Goal: Transaction & Acquisition: Download file/media

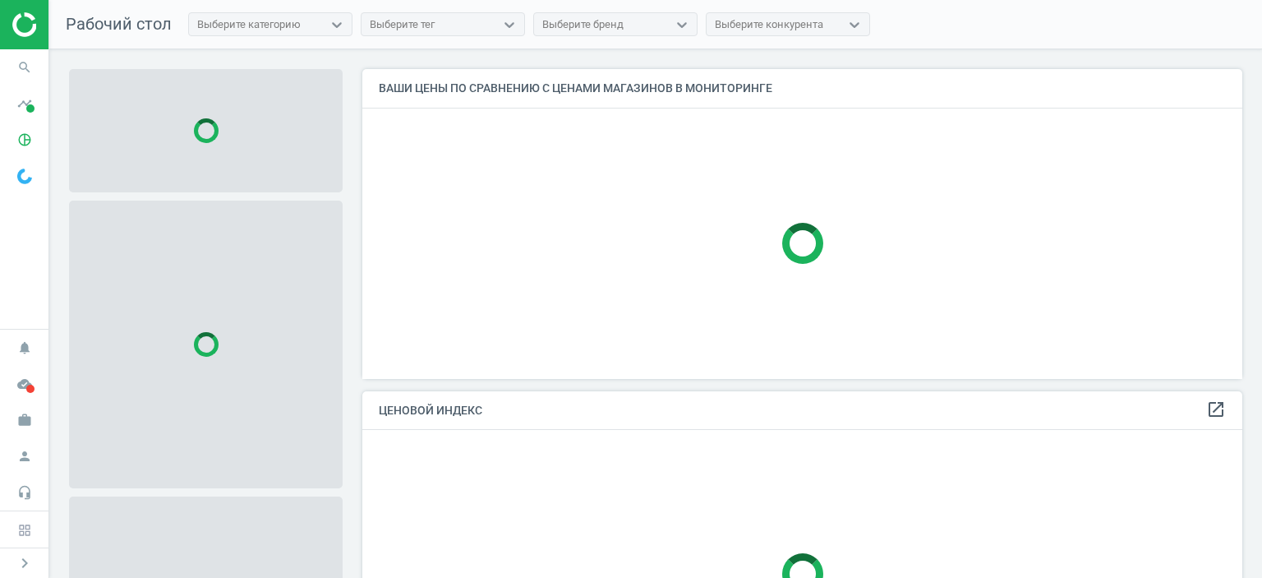
scroll to position [334, 892]
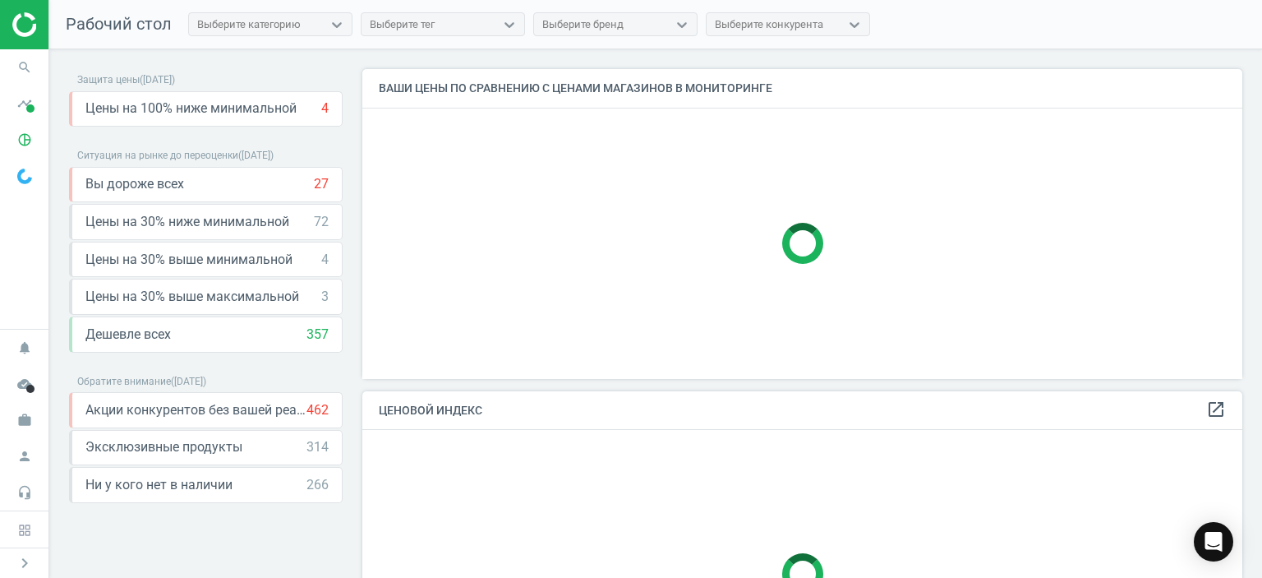
click at [27, 27] on img at bounding box center [70, 24] width 117 height 25
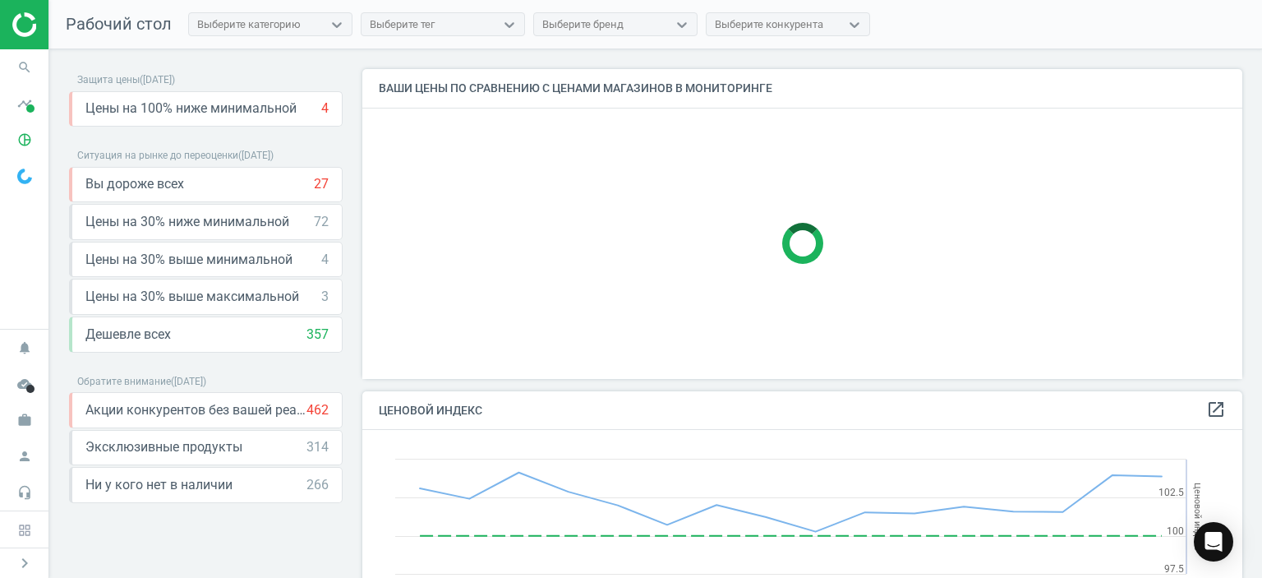
scroll to position [403, 892]
click at [24, 459] on icon "person" at bounding box center [24, 455] width 31 height 31
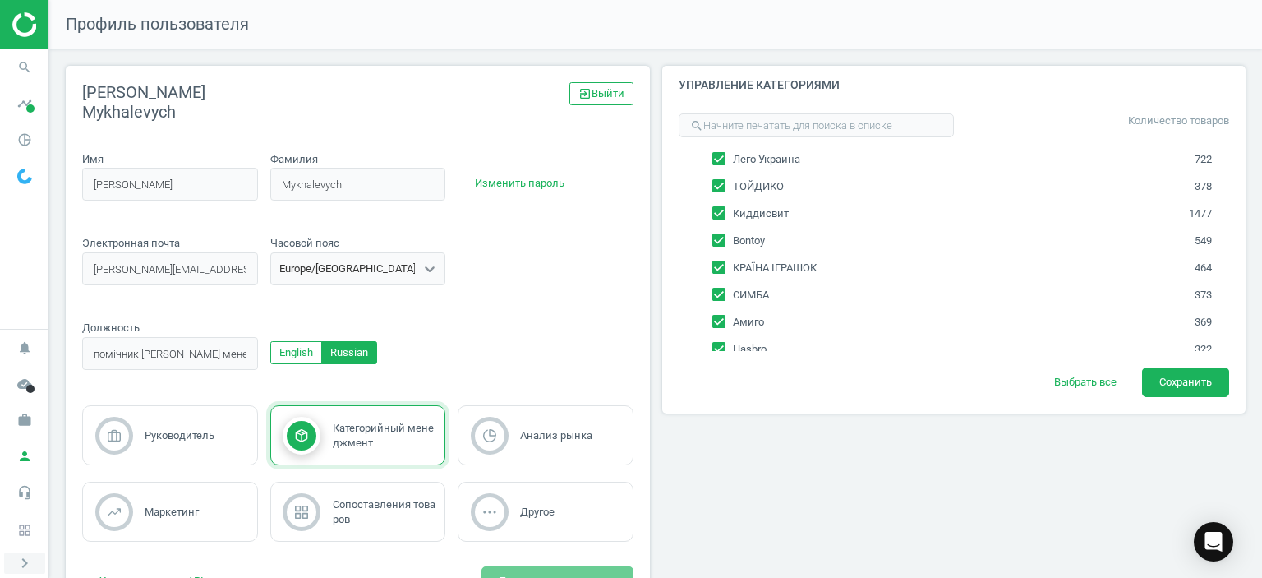
click at [25, 559] on icon "chevron_right" at bounding box center [25, 563] width 20 height 20
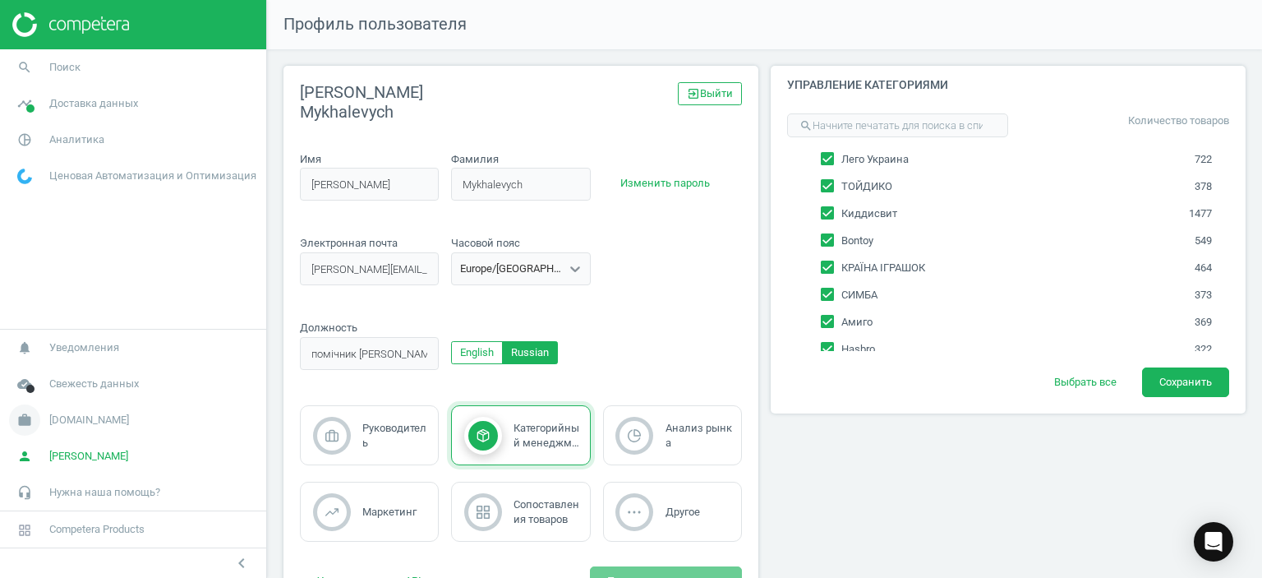
click at [43, 412] on span "work" at bounding box center [24, 420] width 49 height 36
click at [60, 393] on span "Настройки кампании" at bounding box center [66, 395] width 97 height 13
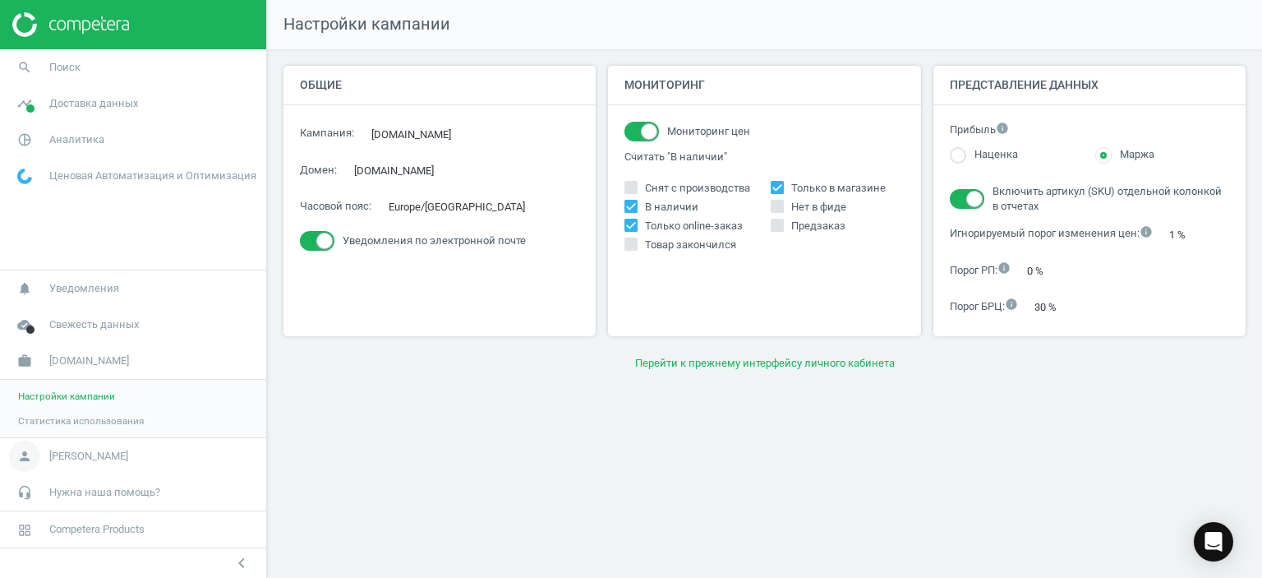
click at [81, 453] on span "[PERSON_NAME]" at bounding box center [88, 456] width 79 height 15
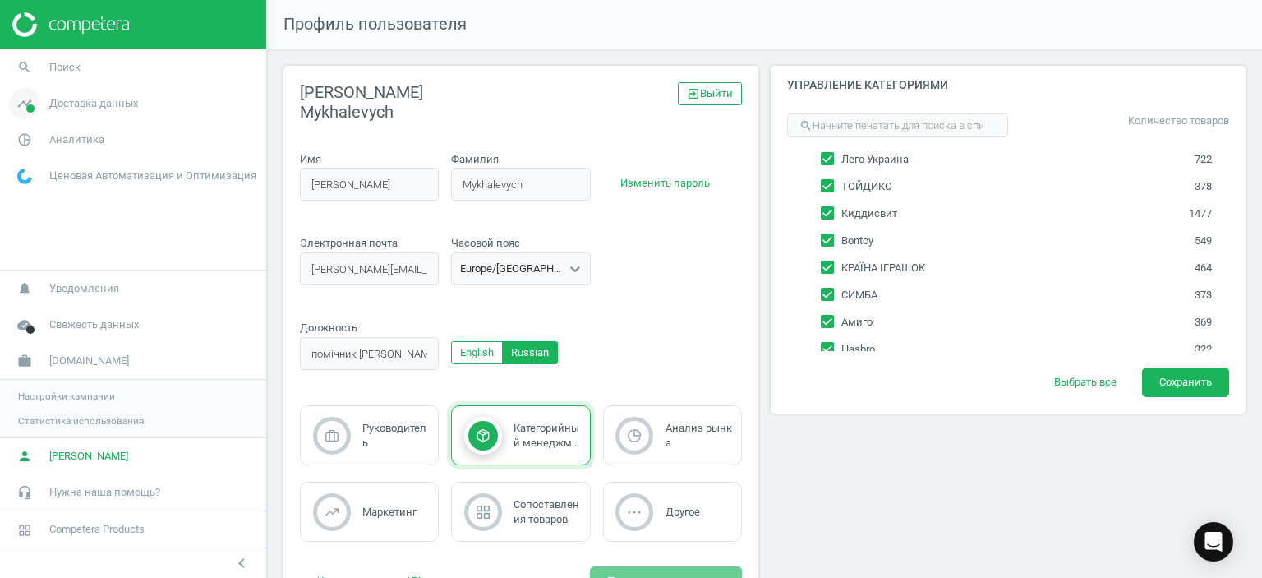
click at [74, 98] on span "Доставка данных" at bounding box center [93, 103] width 89 height 15
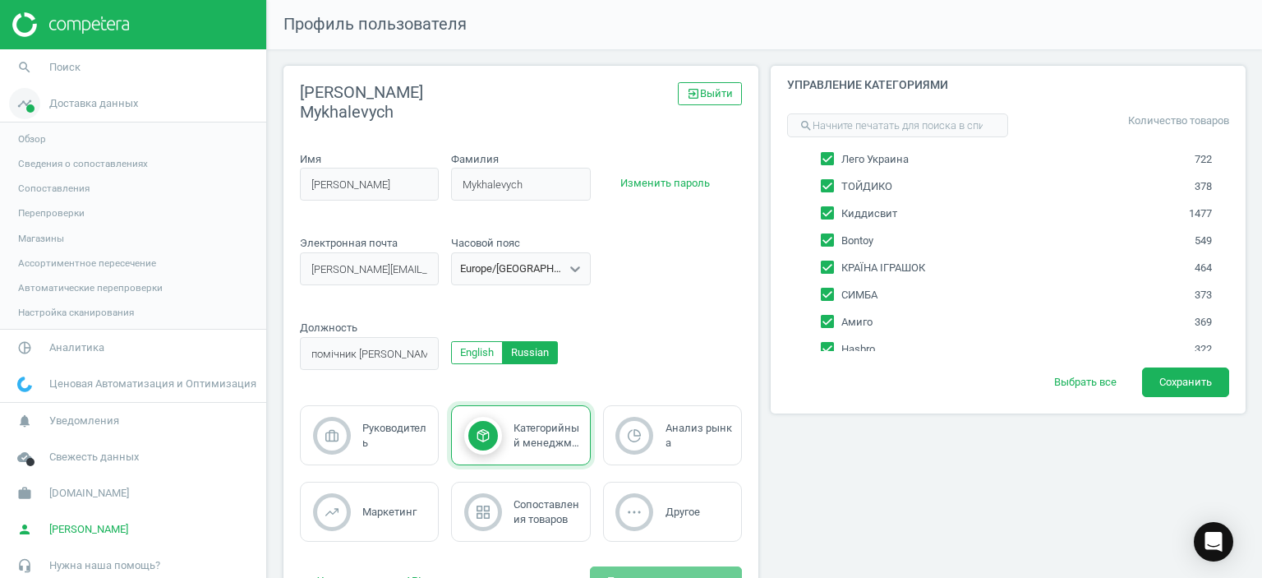
click at [59, 101] on span "Доставка данных" at bounding box center [93, 103] width 89 height 15
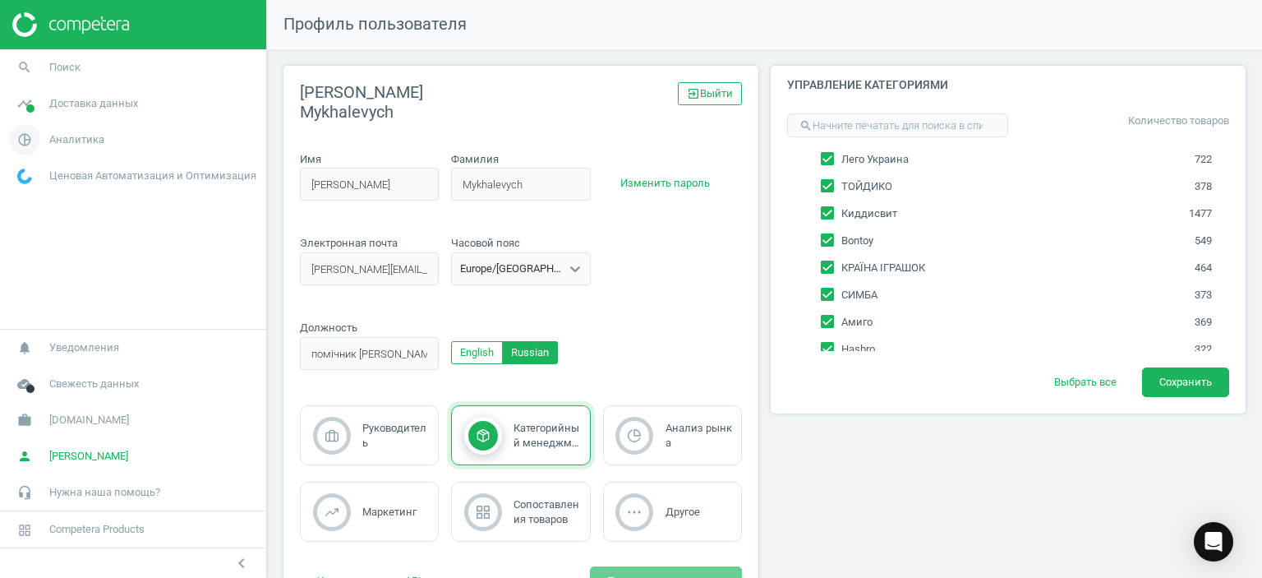
click at [80, 142] on span "Аналитика" at bounding box center [76, 139] width 55 height 15
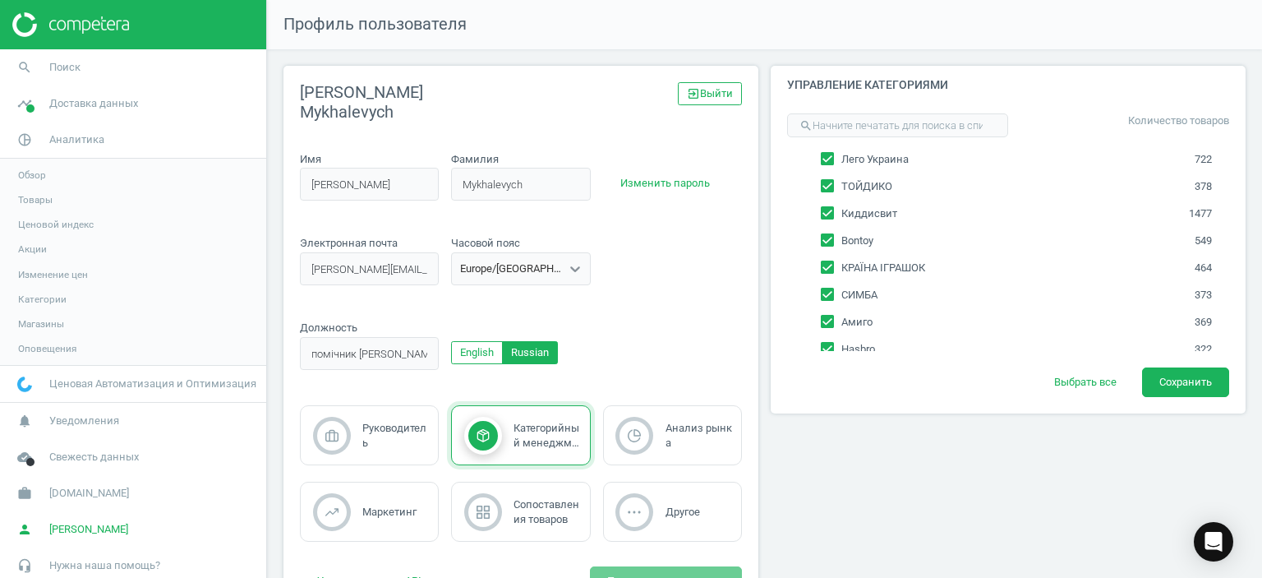
click at [37, 200] on span "Товары" at bounding box center [35, 199] width 35 height 13
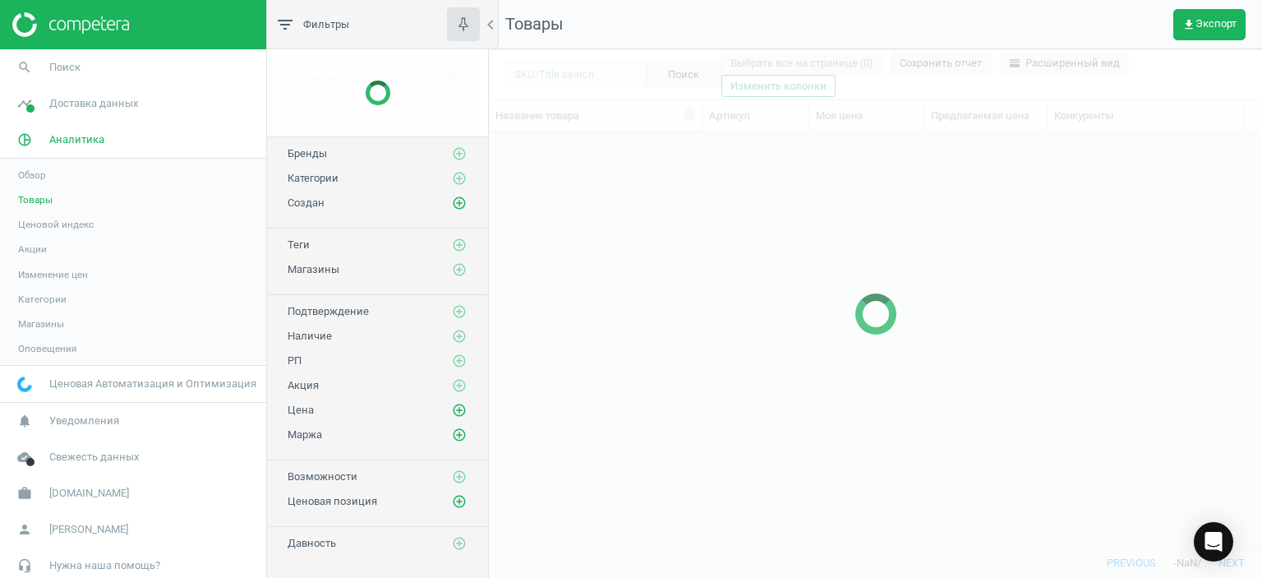
scroll to position [390, 761]
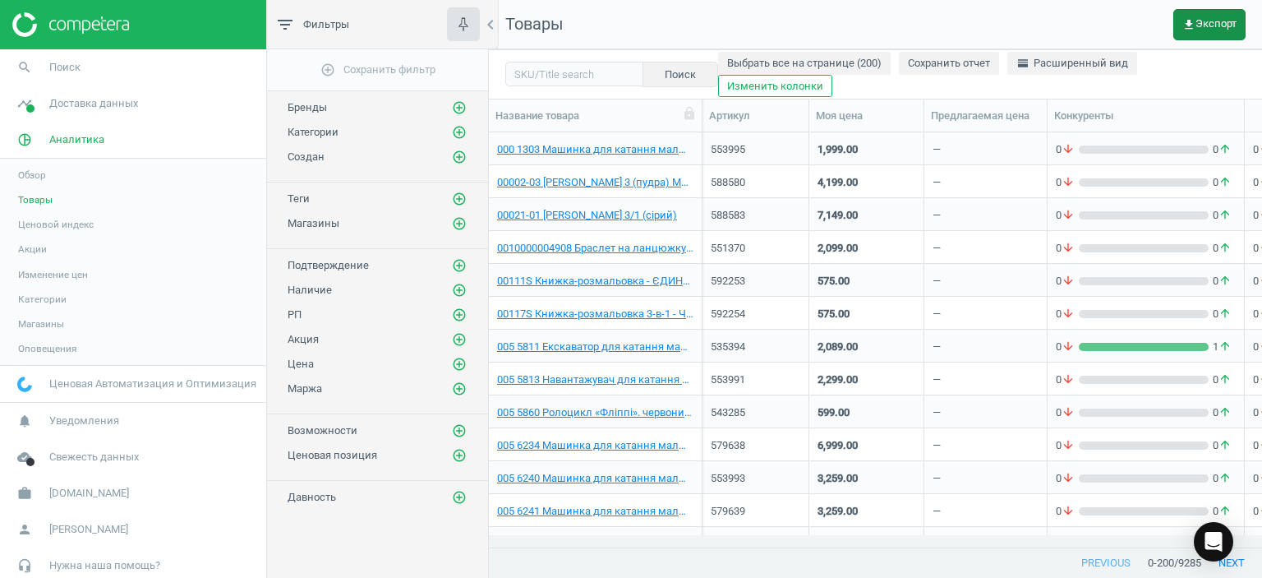
click at [1210, 19] on span "get_app Экспорт" at bounding box center [1209, 24] width 54 height 13
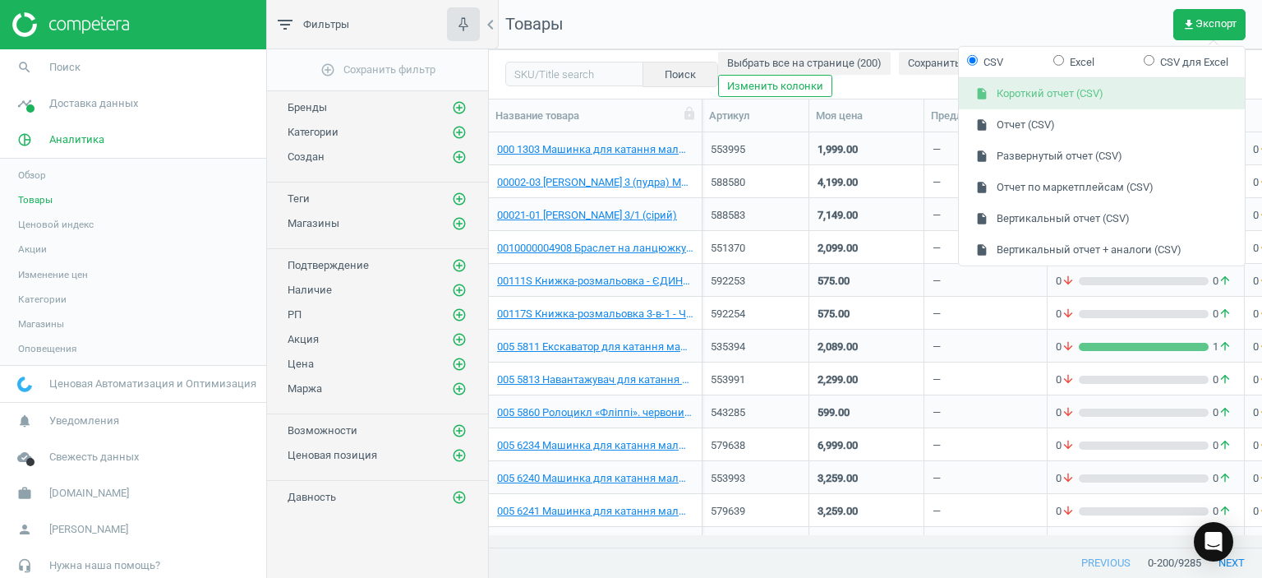
click at [994, 94] on button "insert_drive_file Короткий отчет (CSV)" at bounding box center [1102, 93] width 286 height 31
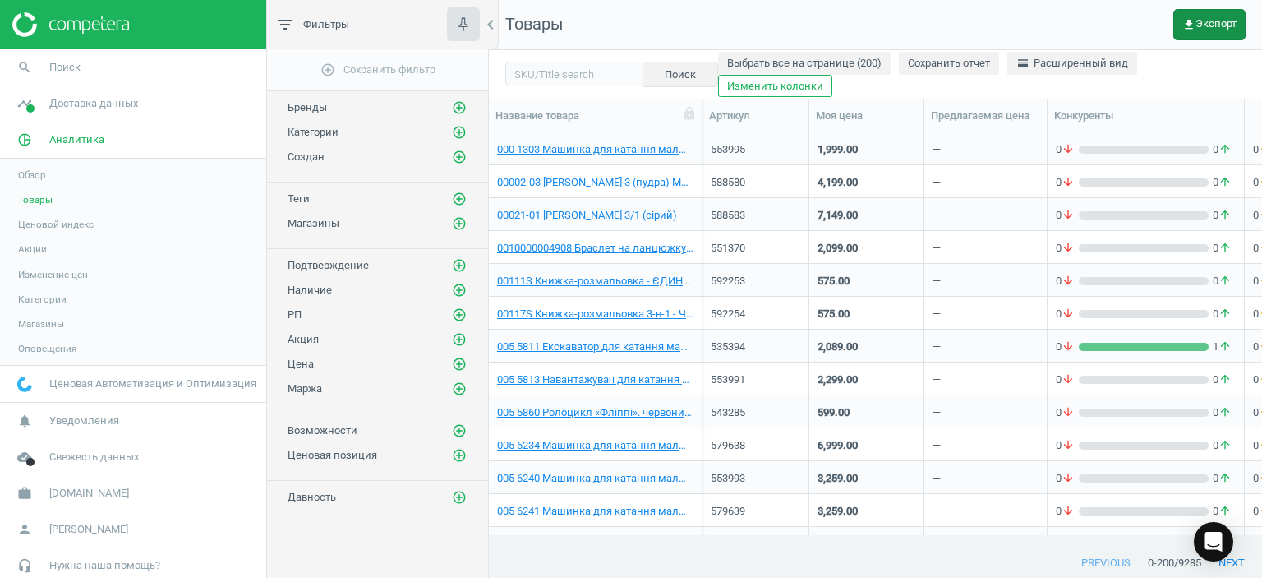
click at [1218, 22] on span "get_app Экспорт" at bounding box center [1209, 24] width 54 height 13
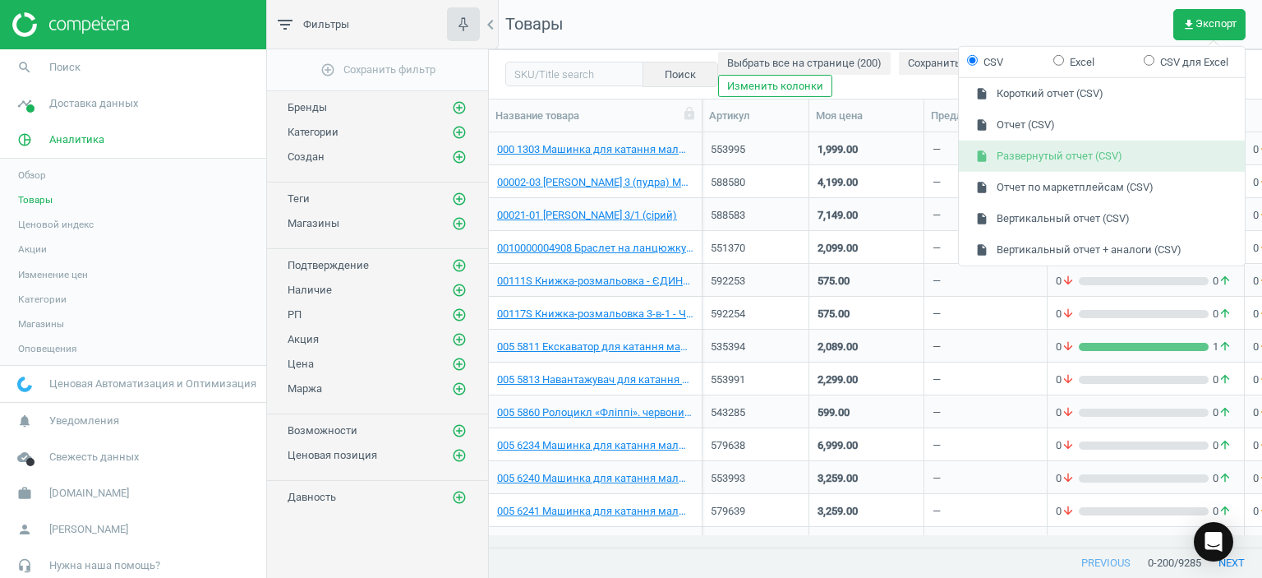
click at [1019, 151] on button "insert_drive_file Развернутый отчет (CSV)" at bounding box center [1102, 155] width 286 height 31
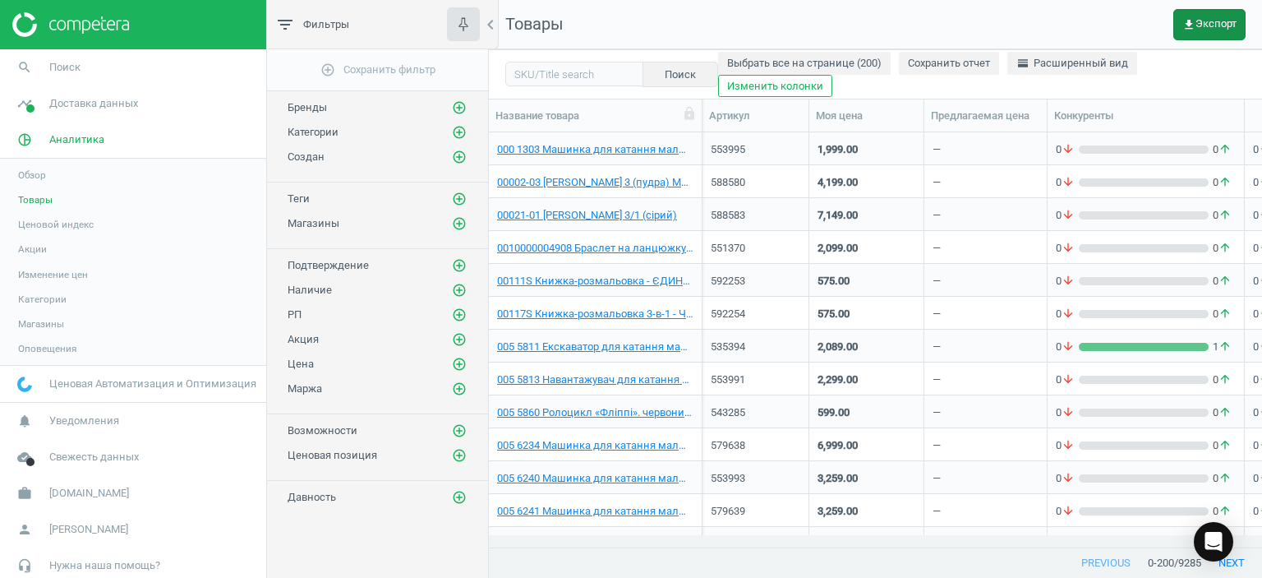
click at [1200, 27] on span "get_app Экспорт" at bounding box center [1209, 24] width 54 height 13
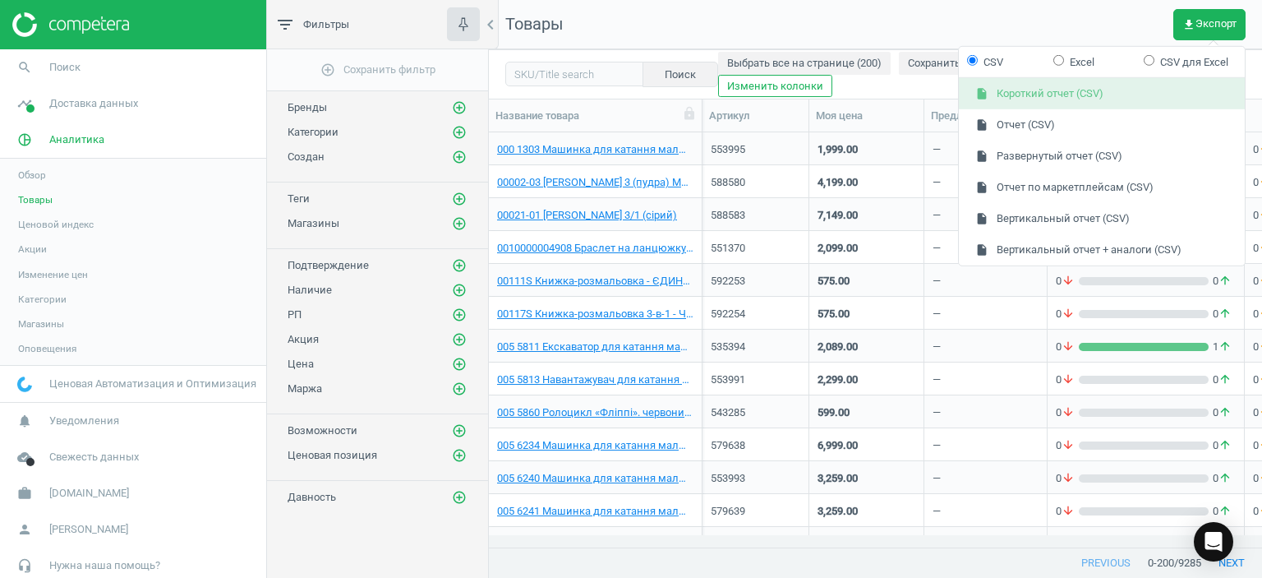
click at [1043, 94] on button "insert_drive_file Короткий отчет (CSV)" at bounding box center [1102, 93] width 286 height 31
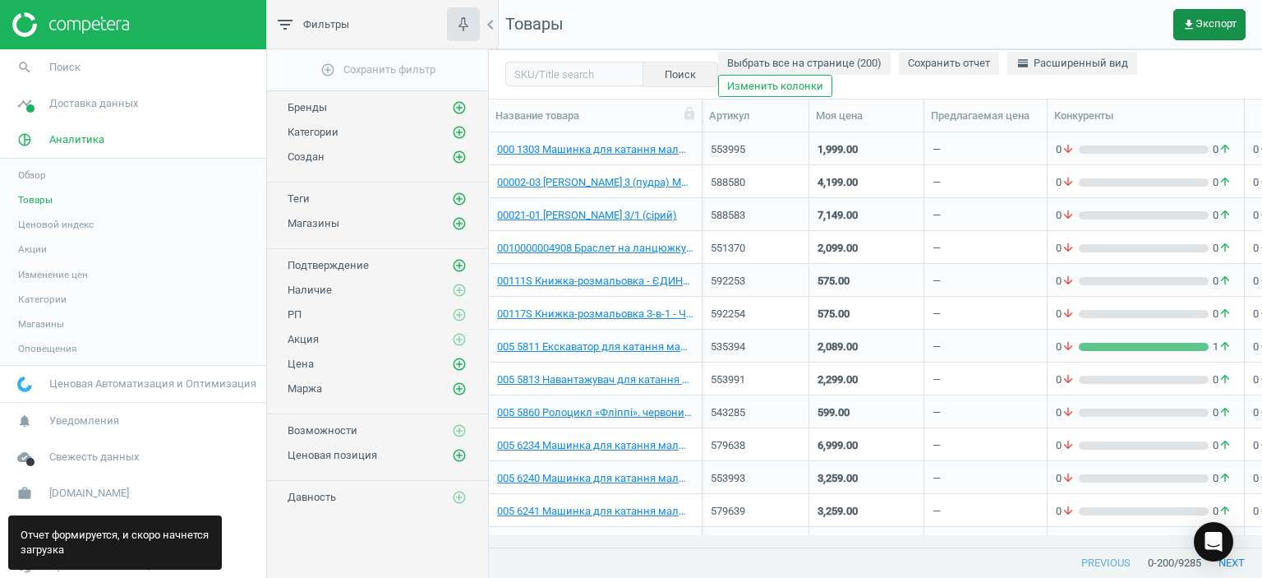
click at [1216, 25] on span "get_app Экспорт" at bounding box center [1209, 24] width 54 height 13
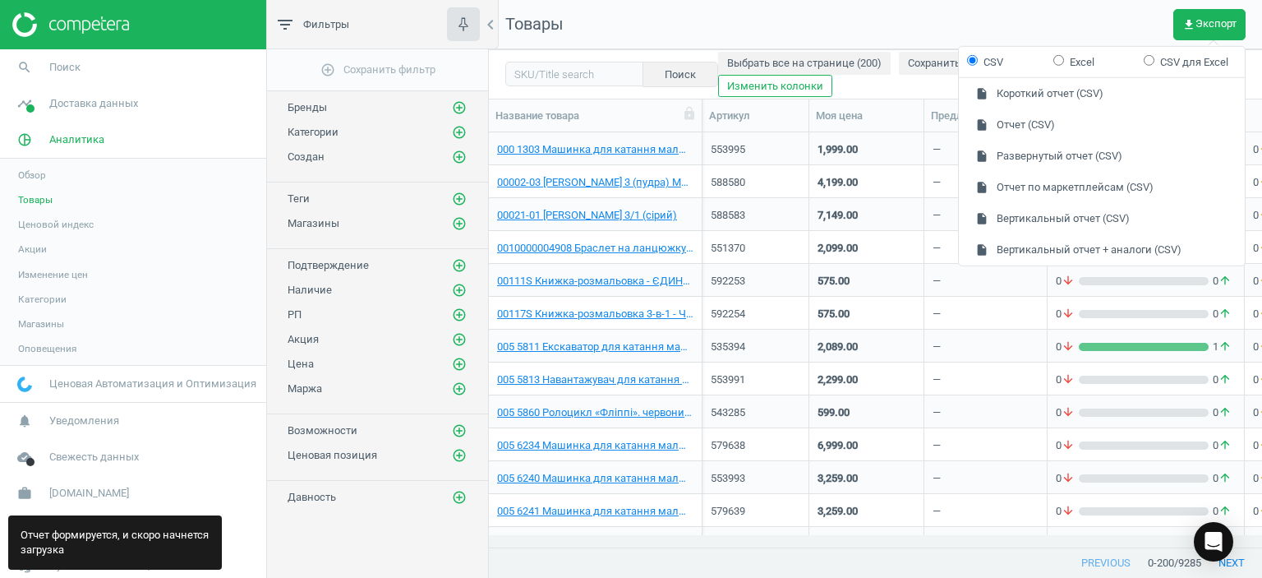
click at [1071, 55] on label "Excel" at bounding box center [1073, 61] width 41 height 15
click at [1064, 55] on input "Excel" at bounding box center [1058, 59] width 11 height 11
radio input "true"
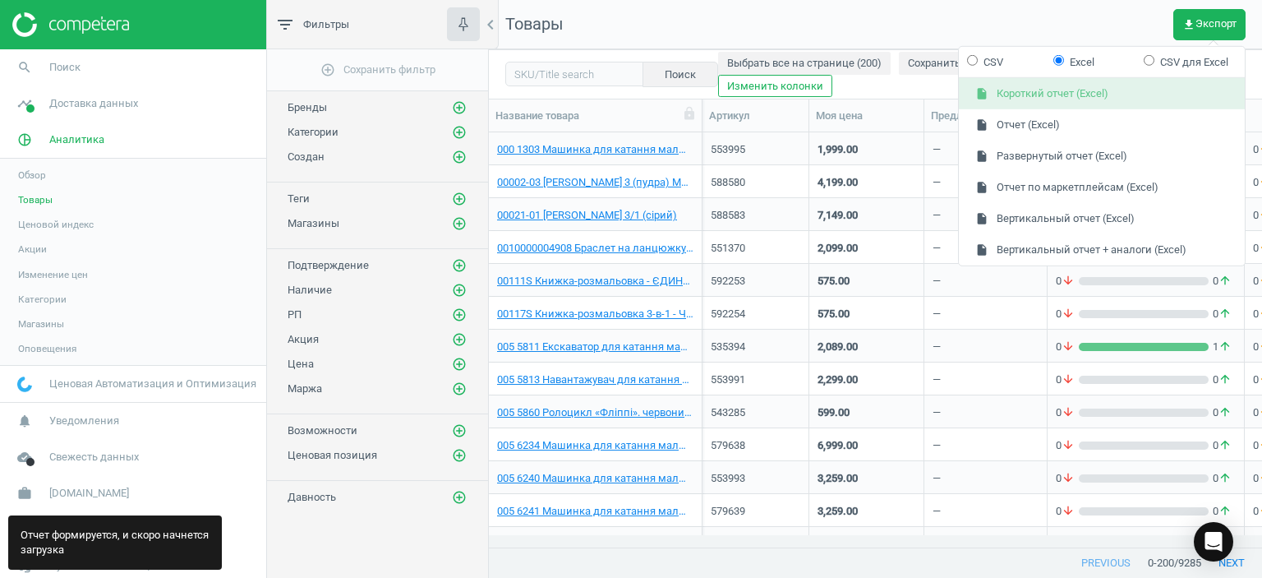
click at [1029, 95] on button "insert_drive_file Короткий отчет (Excel)" at bounding box center [1102, 93] width 286 height 31
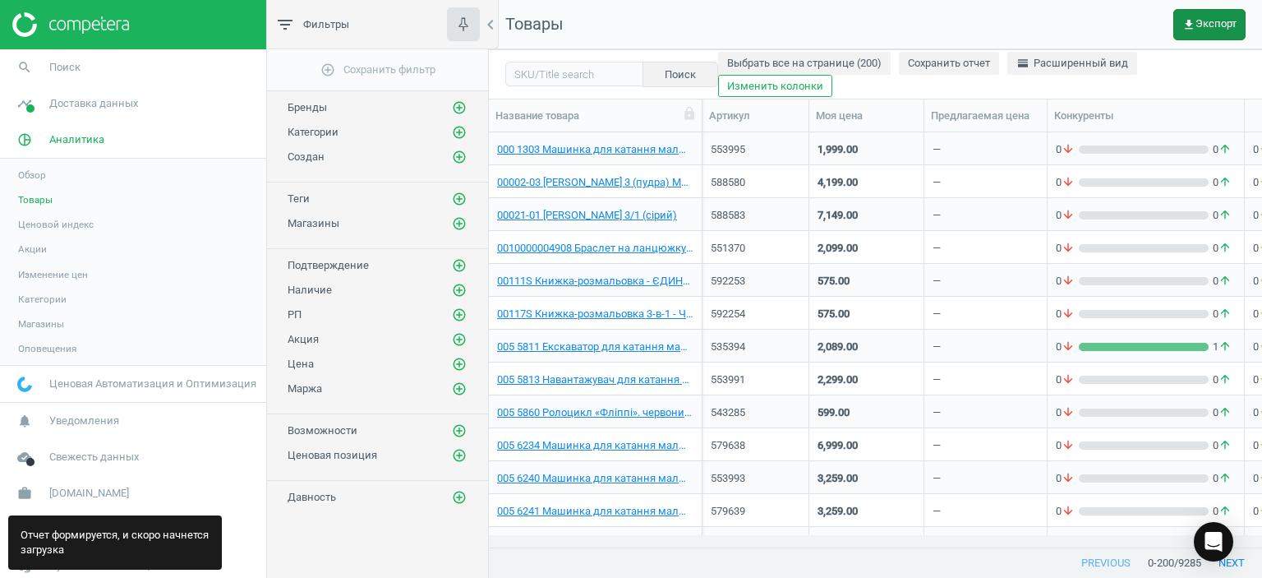
click at [1205, 25] on span "get_app Экспорт" at bounding box center [1209, 24] width 54 height 13
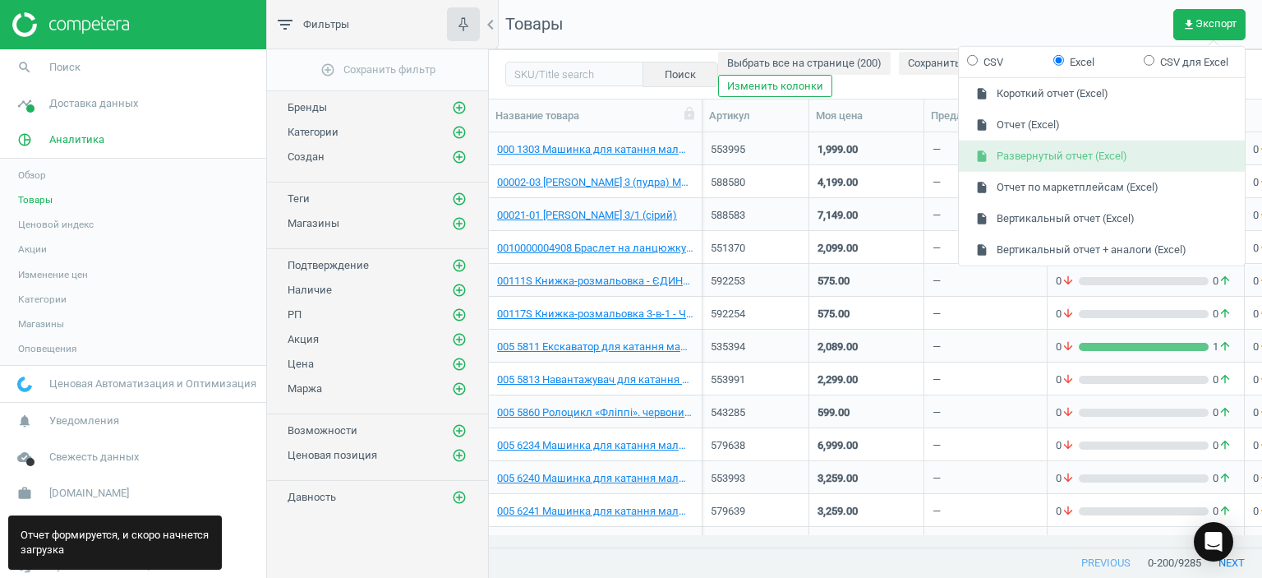
click at [1055, 156] on button "insert_drive_file Развернутый отчет (Excel)" at bounding box center [1102, 155] width 286 height 31
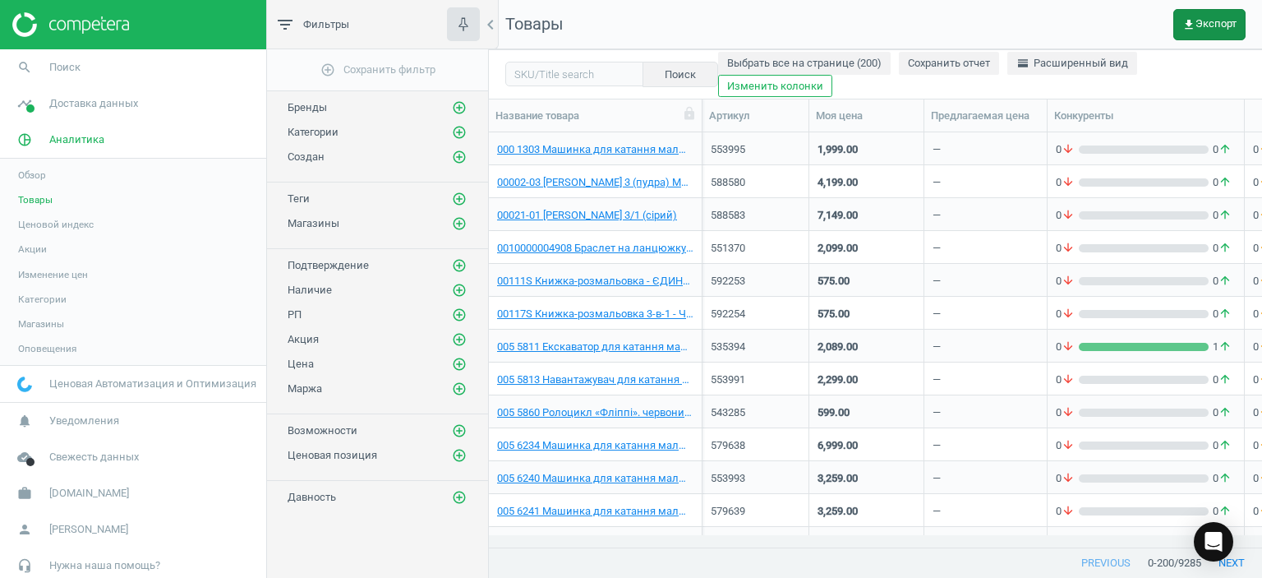
click at [1207, 16] on button "get_app Экспорт" at bounding box center [1209, 24] width 72 height 31
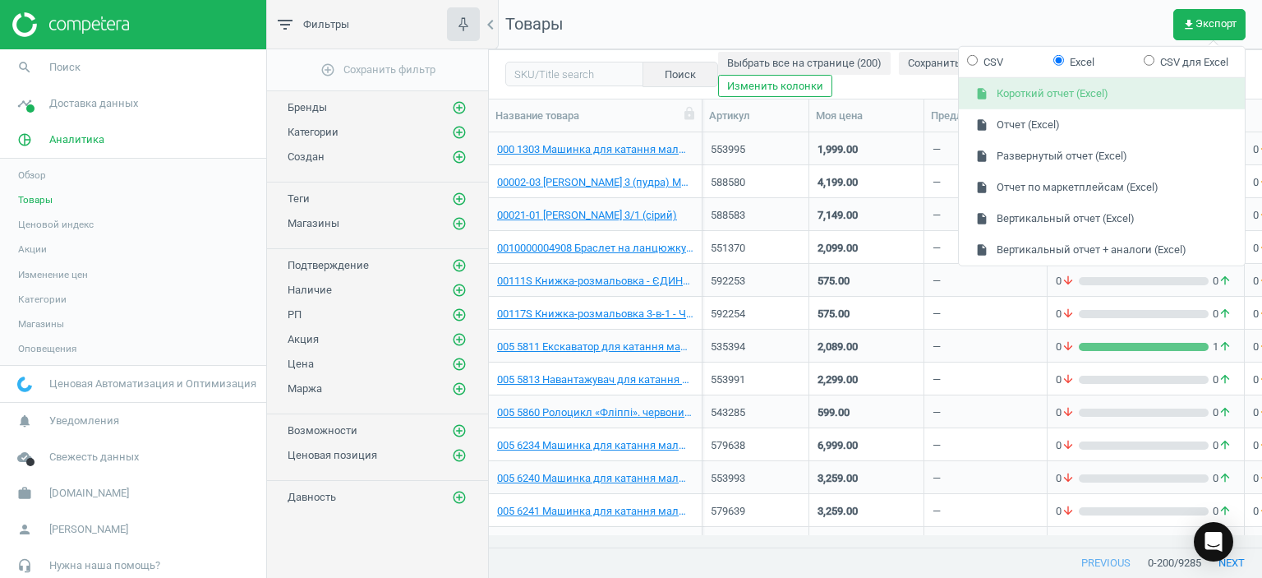
click at [1006, 101] on button "insert_drive_file Короткий отчет (Excel)" at bounding box center [1102, 93] width 286 height 31
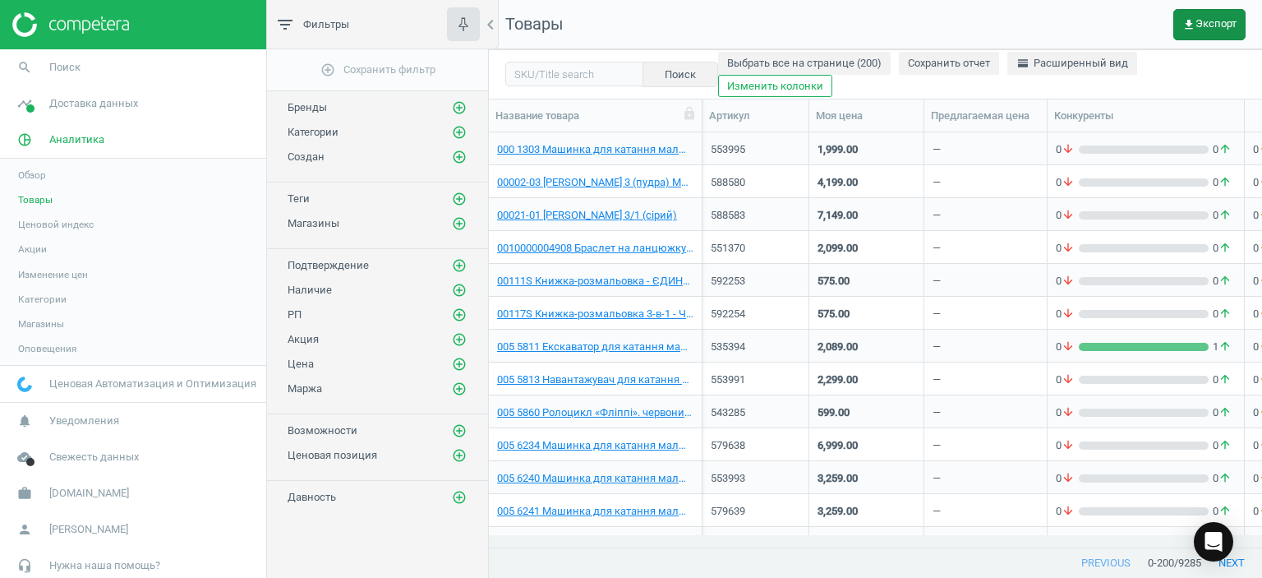
click at [1200, 22] on span "get_app Экспорт" at bounding box center [1209, 24] width 54 height 13
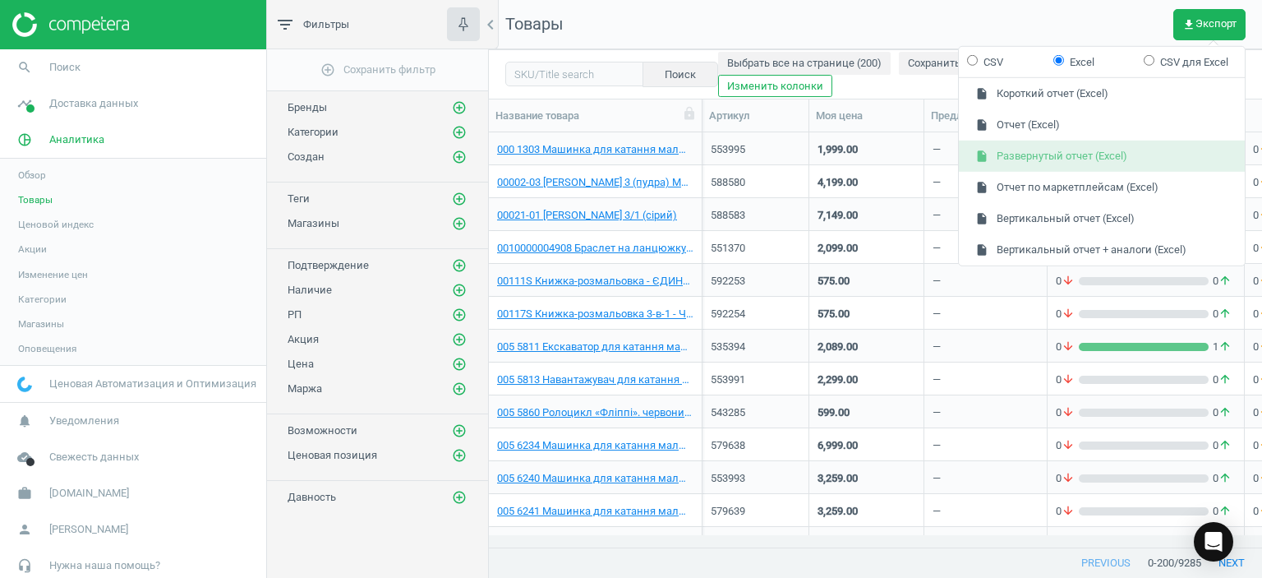
click at [1029, 156] on button "insert_drive_file Развернутый отчет (Excel)" at bounding box center [1102, 155] width 286 height 31
